Goal: Transaction & Acquisition: Book appointment/travel/reservation

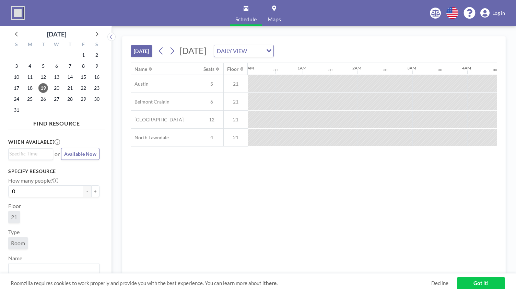
scroll to position [0, 494]
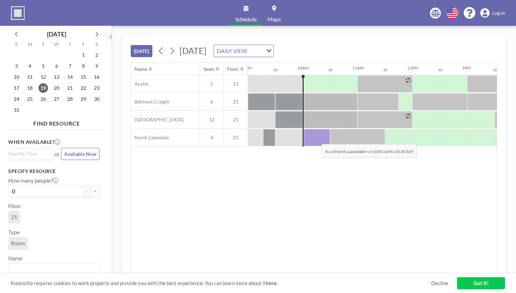
click at [316, 138] on div at bounding box center [317, 137] width 26 height 17
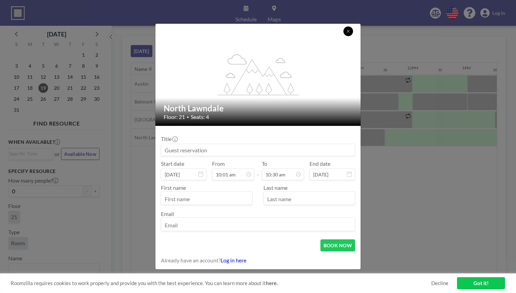
click at [352, 31] on button at bounding box center [349, 31] width 10 height 10
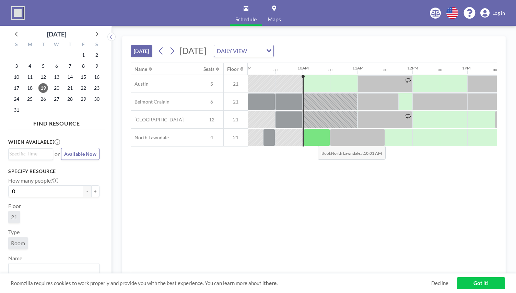
click at [312, 140] on div at bounding box center [317, 137] width 26 height 17
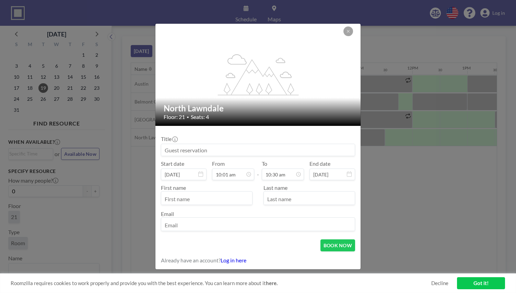
click at [281, 145] on input at bounding box center [258, 150] width 194 height 12
type input "check in"
click at [213, 200] on input "text" at bounding box center [206, 199] width 91 height 12
type input "[PERSON_NAME]"
click at [275, 192] on div at bounding box center [310, 198] width 92 height 14
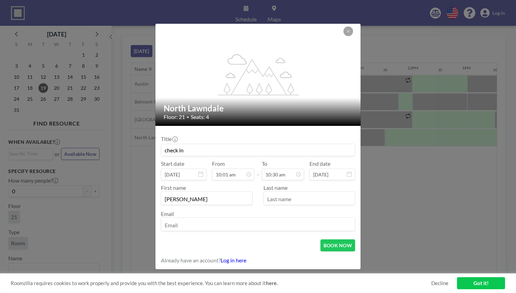
click at [273, 200] on input "text" at bounding box center [309, 199] width 91 height 12
type input "[PERSON_NAME]"
click at [254, 228] on input "email" at bounding box center [258, 225] width 194 height 12
type input "[EMAIL_ADDRESS][DOMAIN_NAME]"
click at [340, 245] on button "BOOK NOW" at bounding box center [338, 245] width 35 height 12
